Goal: Information Seeking & Learning: Compare options

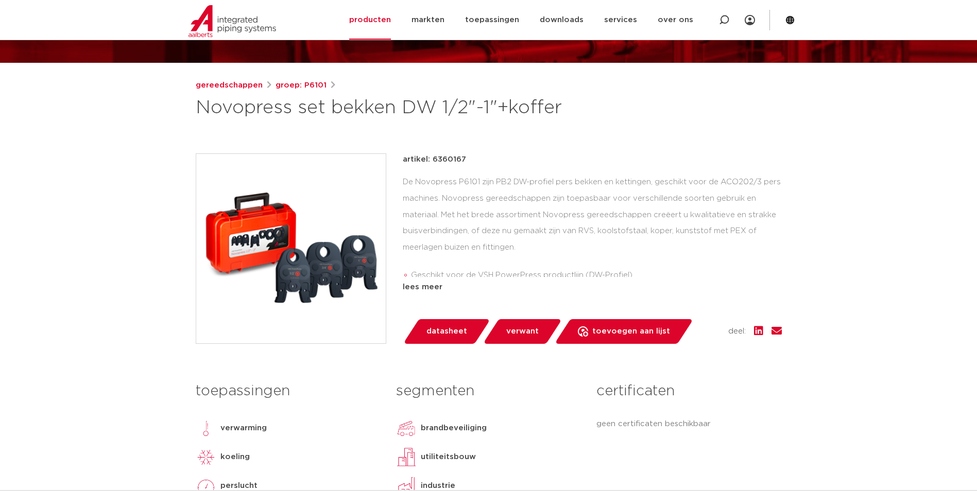
click at [306, 89] on link "groep: P6101" at bounding box center [300, 85] width 51 height 12
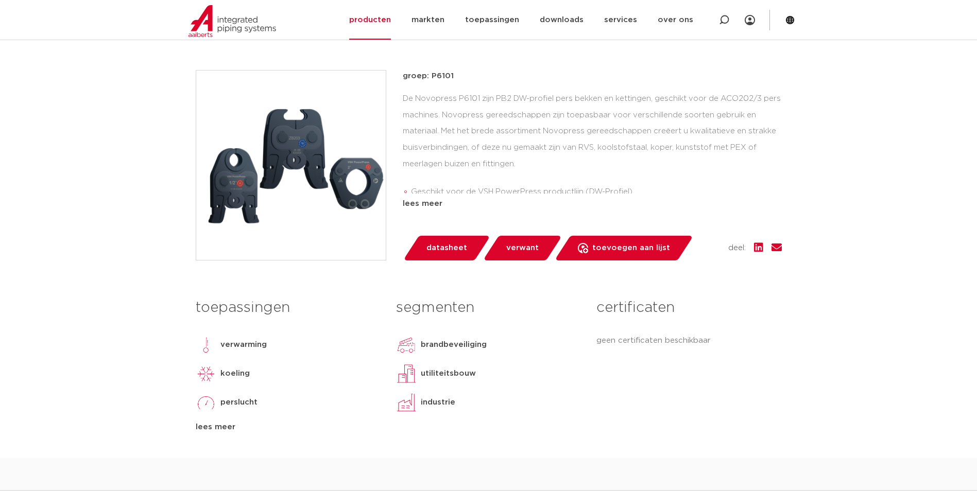
scroll to position [103, 0]
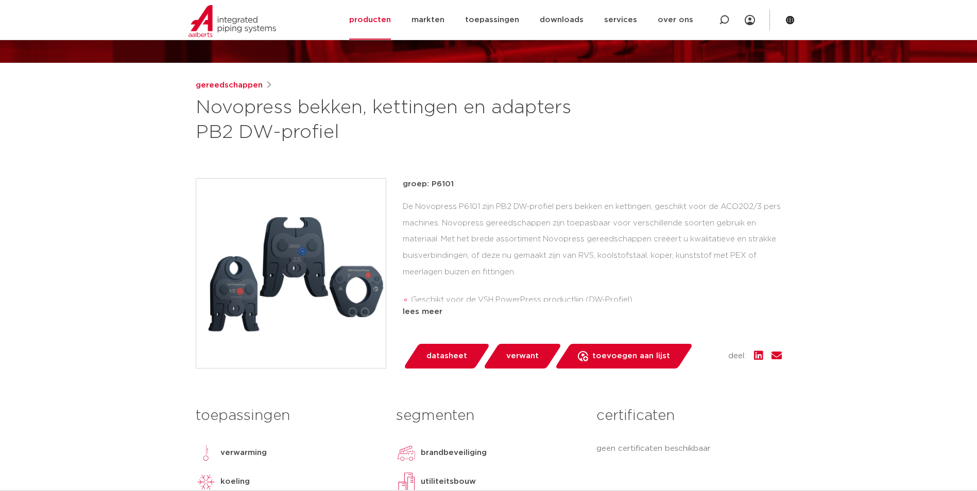
click at [237, 87] on link "gereedschappen" at bounding box center [229, 85] width 67 height 12
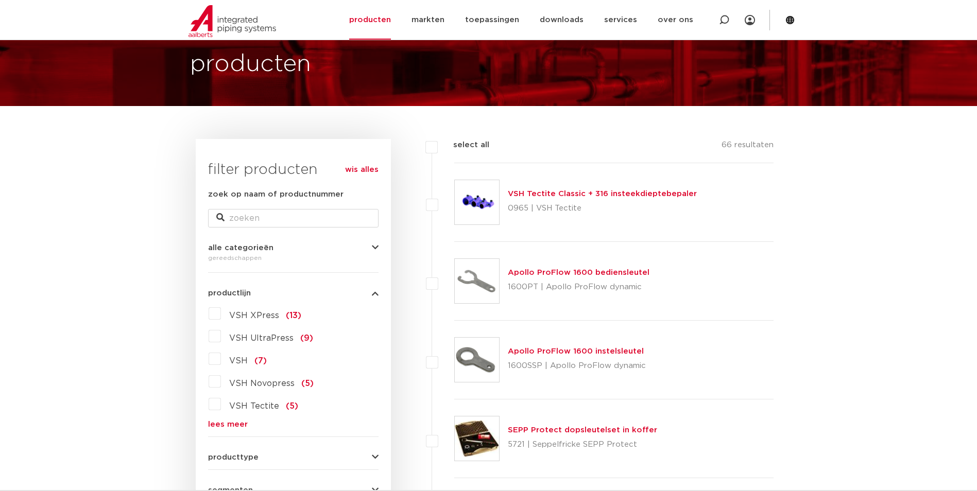
scroll to position [51, 0]
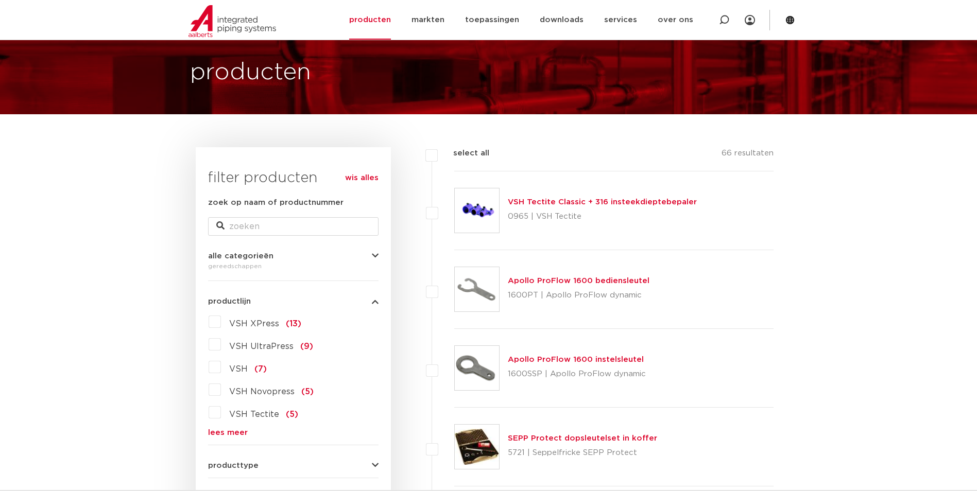
click at [221, 390] on label "VSH Novopress (5)" at bounding box center [267, 390] width 93 height 16
click at [0, 0] on input "VSH Novopress (5)" at bounding box center [0, 0] width 0 height 0
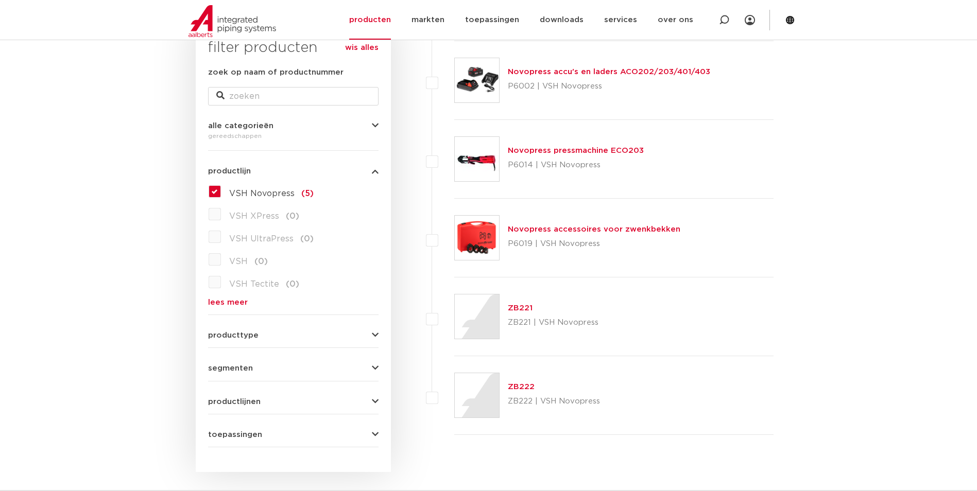
scroll to position [206, 0]
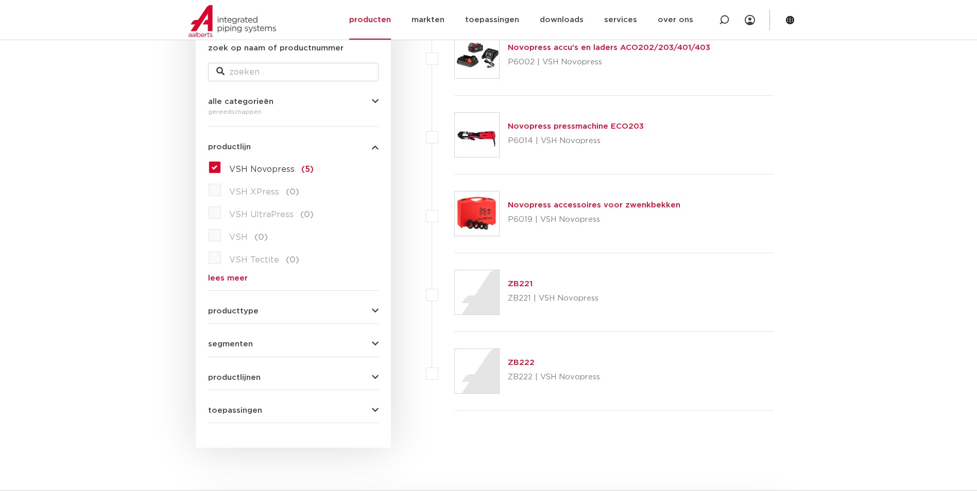
click at [221, 169] on label "VSH Novopress (5)" at bounding box center [267, 167] width 93 height 16
click at [0, 0] on input "VSH Novopress (5)" at bounding box center [0, 0] width 0 height 0
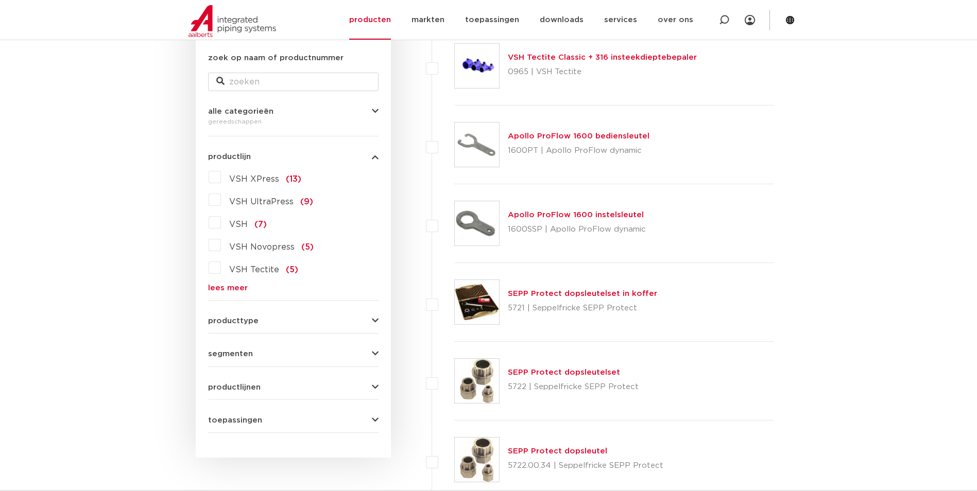
scroll to position [206, 0]
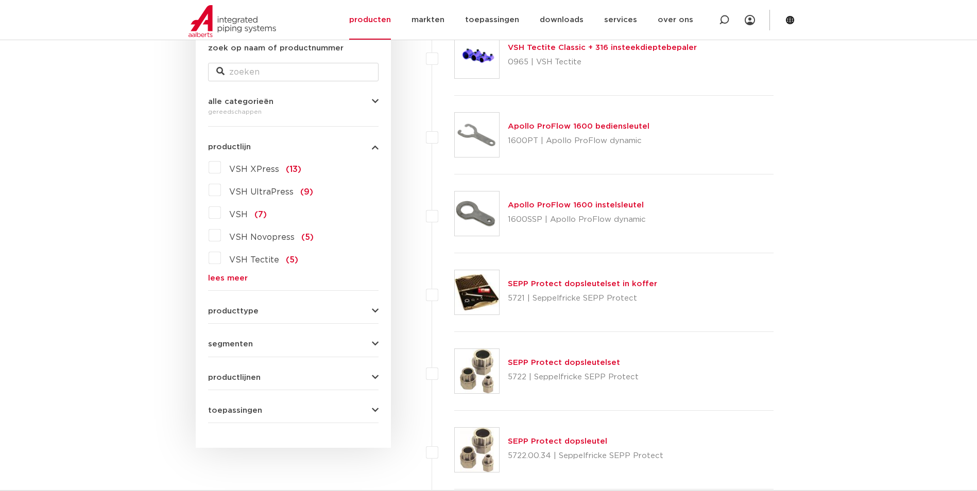
click at [221, 192] on label "VSH UltraPress (9)" at bounding box center [267, 190] width 92 height 16
click at [0, 0] on input "VSH UltraPress (9)" at bounding box center [0, 0] width 0 height 0
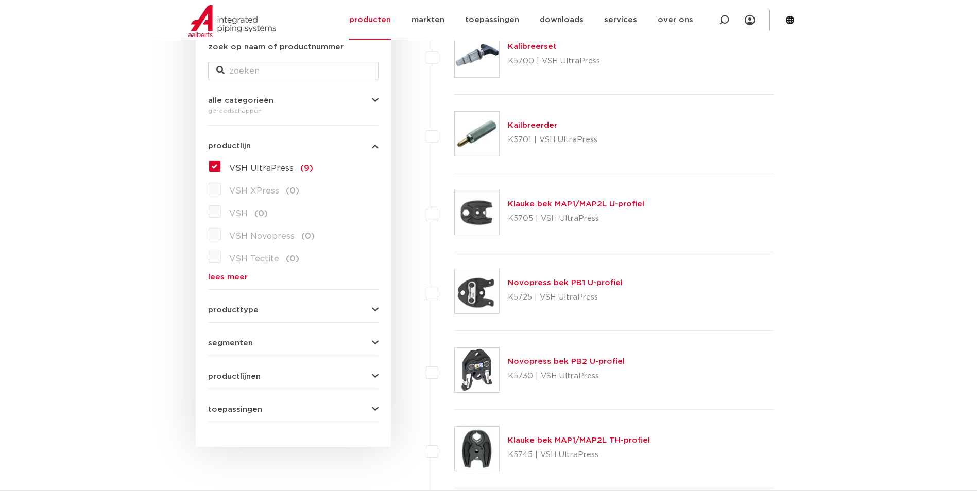
scroll to position [206, 0]
click at [221, 169] on label "VSH UltraPress (9)" at bounding box center [267, 167] width 92 height 16
click at [0, 0] on input "VSH UltraPress (9)" at bounding box center [0, 0] width 0 height 0
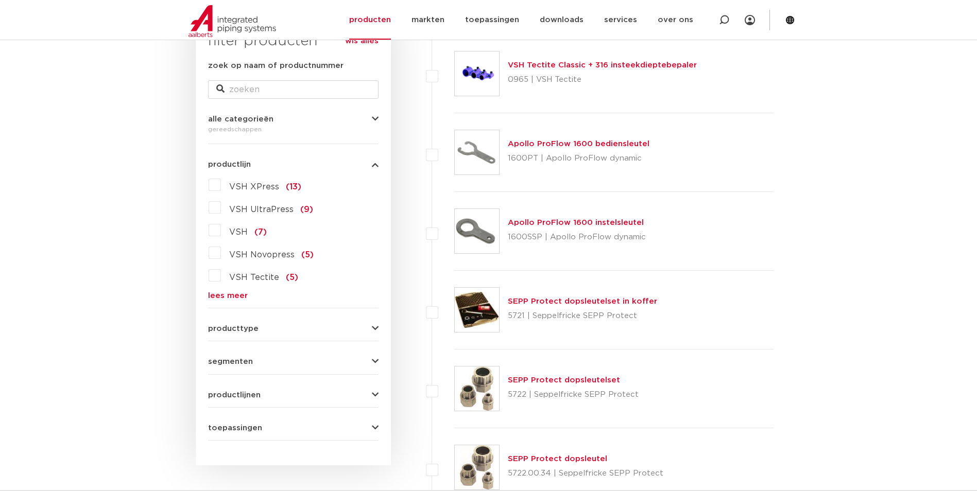
scroll to position [206, 0]
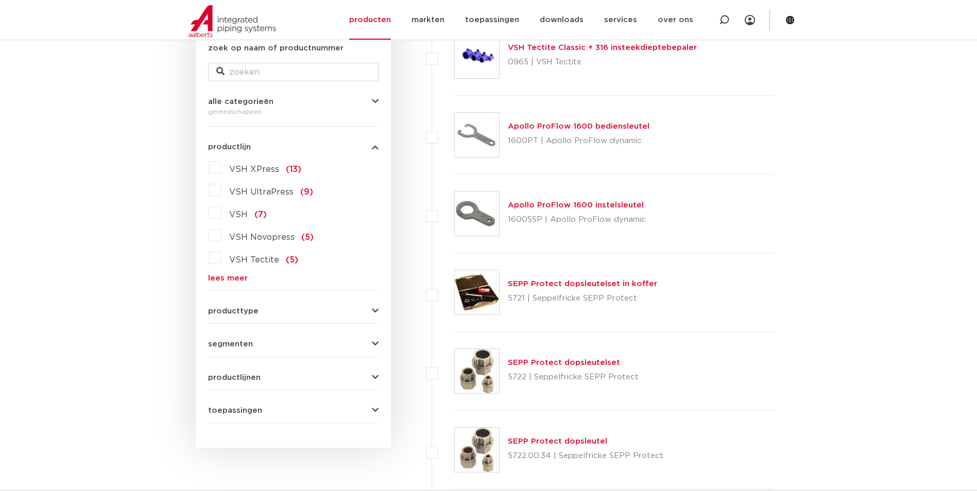
click at [235, 216] on span "VSH" at bounding box center [238, 215] width 19 height 8
click at [0, 0] on input "VSH (7)" at bounding box center [0, 0] width 0 height 0
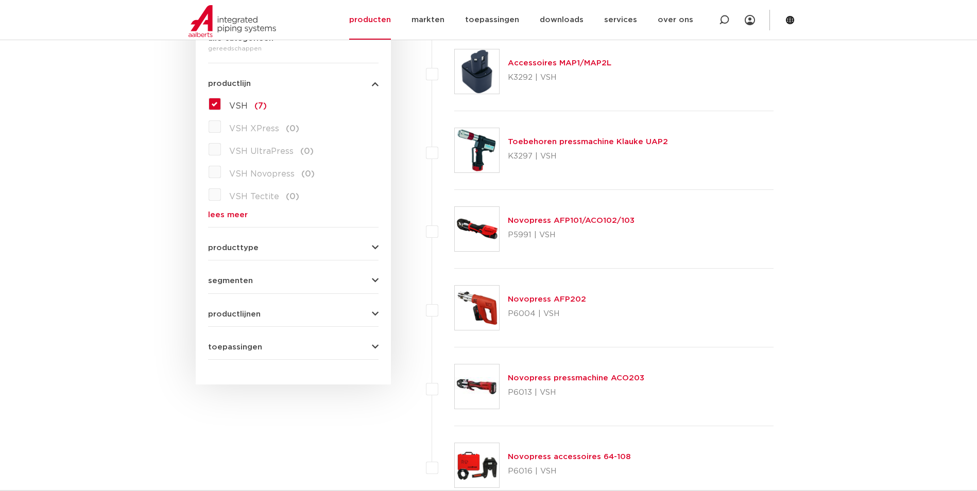
scroll to position [257, 0]
